Goal: Information Seeking & Learning: Understand process/instructions

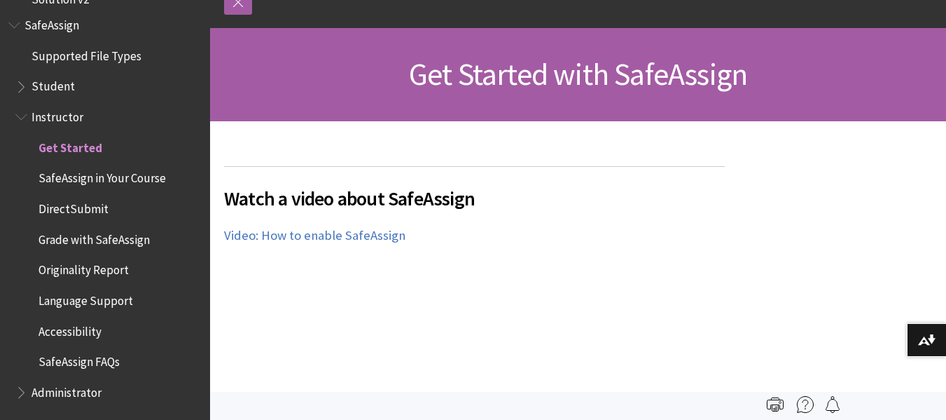
scroll to position [172, 0]
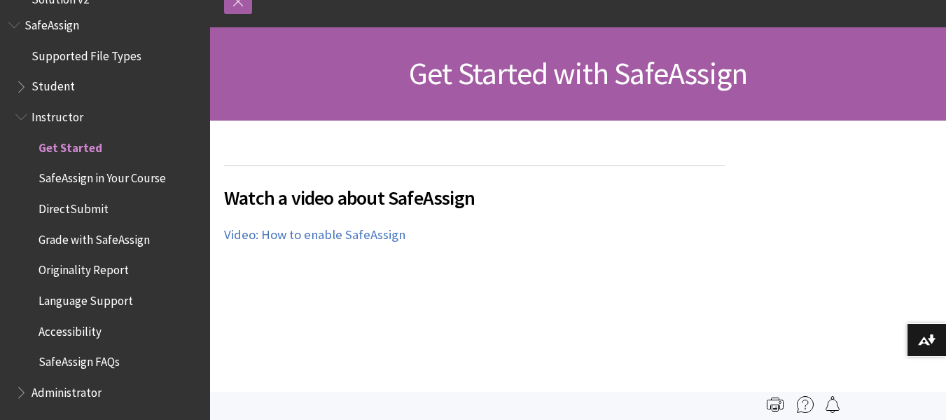
click at [90, 265] on span "Originality Report" at bounding box center [84, 267] width 90 height 19
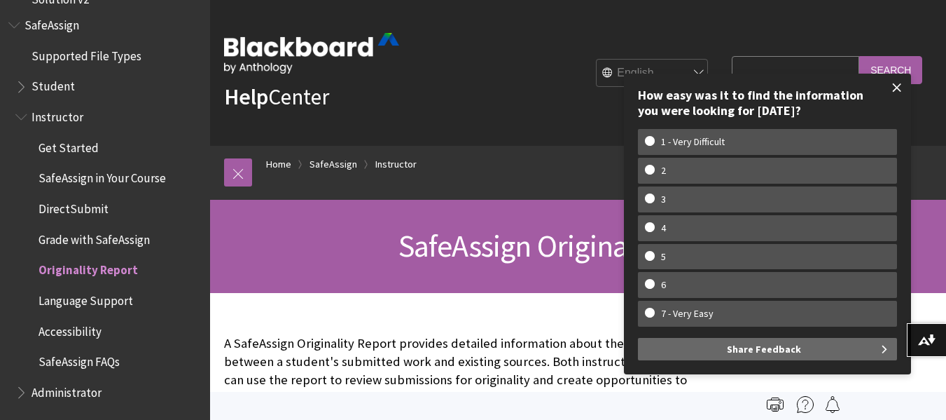
click at [892, 92] on span at bounding box center [896, 87] width 29 height 29
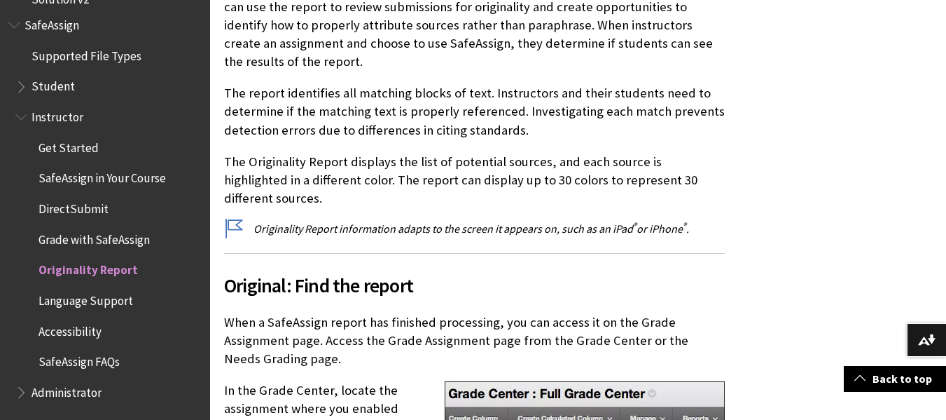
scroll to position [376, 0]
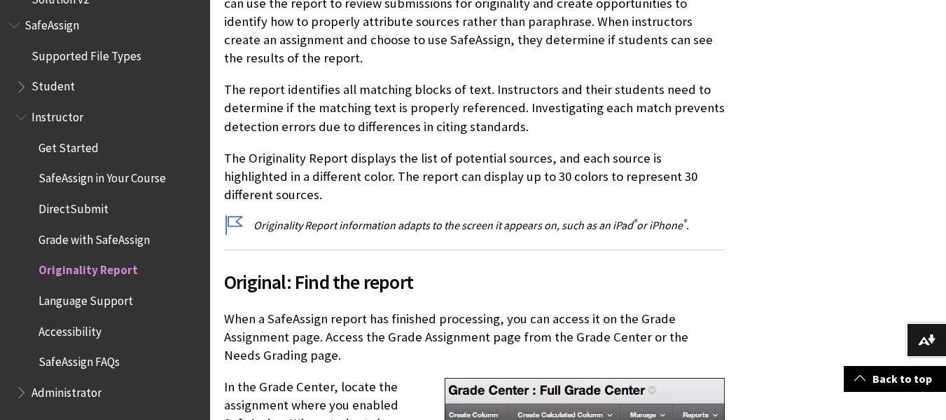
click at [340, 268] on span "Original: Find the report" at bounding box center [474, 281] width 501 height 29
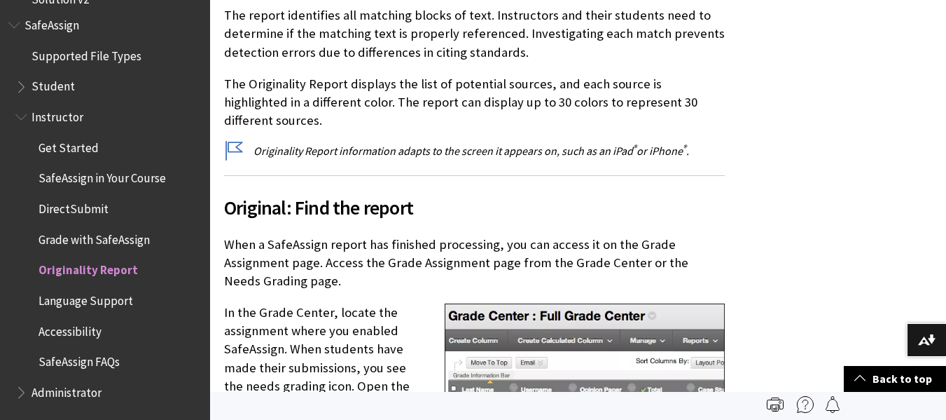
scroll to position [0, 0]
